Goal: Information Seeking & Learning: Stay updated

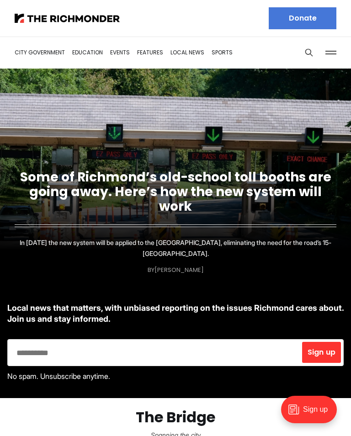
click at [183, 192] on link "Some of Richmond’s old-school toll booths are going away. Here’s how the new sy…" at bounding box center [175, 191] width 311 height 47
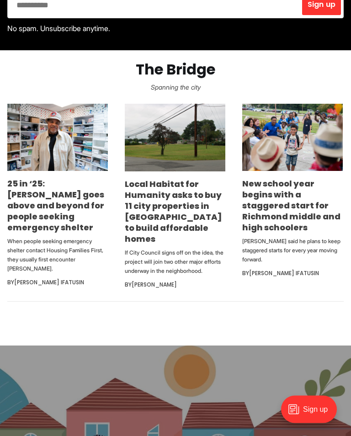
scroll to position [348, 0]
click at [190, 160] on img at bounding box center [175, 138] width 101 height 68
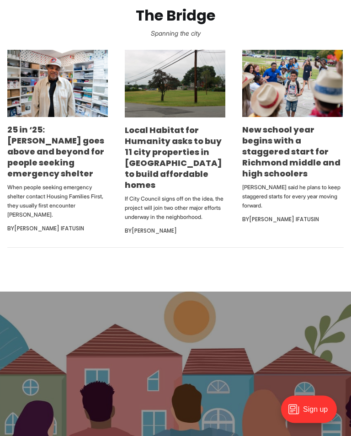
scroll to position [402, 0]
click at [300, 103] on img at bounding box center [292, 83] width 101 height 67
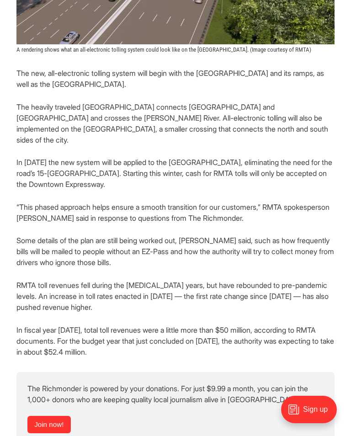
scroll to position [968, 0]
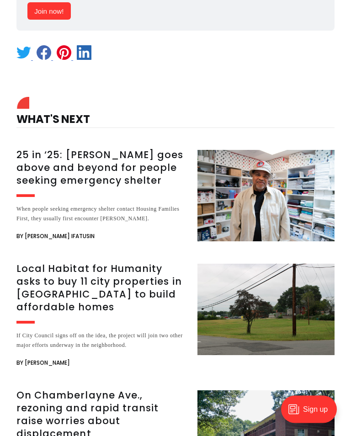
scroll to position [1576, 0]
click at [145, 182] on h3 "25 in ‘25: [PERSON_NAME] goes above and beyond for people seeking emergency she…" at bounding box center [101, 168] width 170 height 38
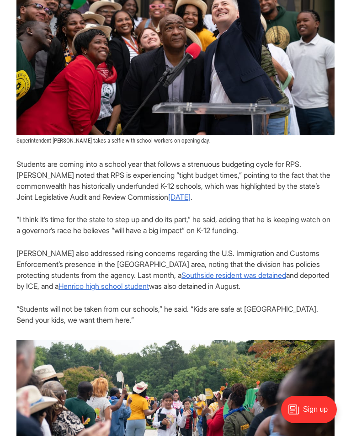
scroll to position [870, 0]
